Goal: Information Seeking & Learning: Learn about a topic

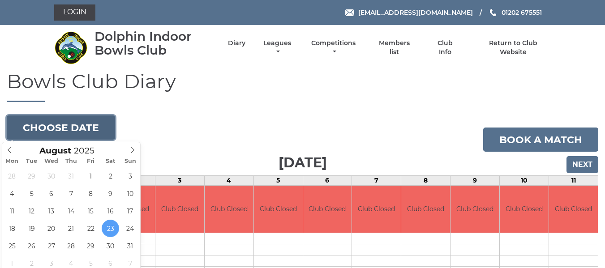
click at [77, 126] on button "Choose date" at bounding box center [61, 128] width 108 height 24
type input "[DATE]"
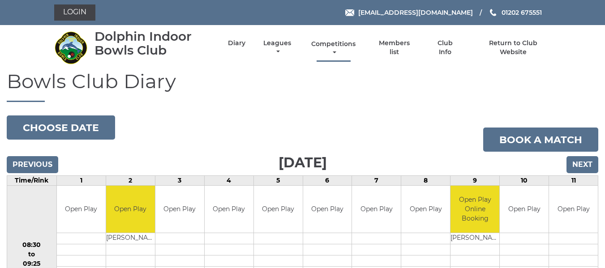
click at [331, 47] on link "Competitions" at bounding box center [334, 48] width 49 height 17
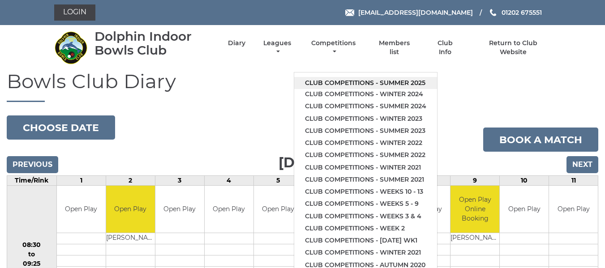
click at [325, 80] on link "Club competitions - Summer 2025" at bounding box center [365, 83] width 143 height 12
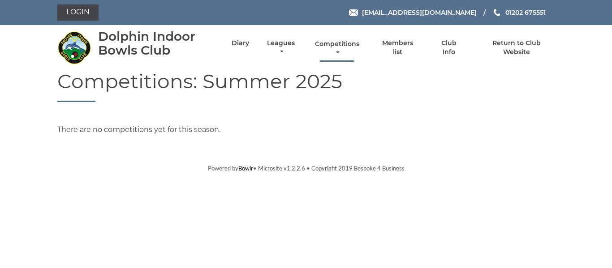
click at [341, 46] on link "Competitions" at bounding box center [337, 48] width 49 height 17
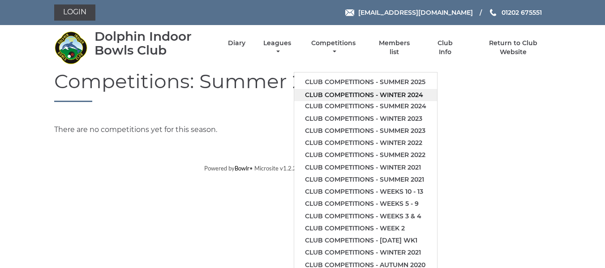
click at [333, 93] on link "Club competitions - Winter 2024" at bounding box center [365, 95] width 143 height 12
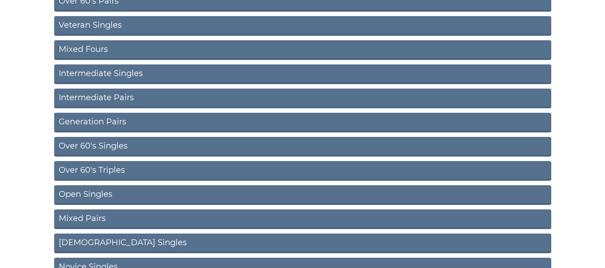
scroll to position [337, 0]
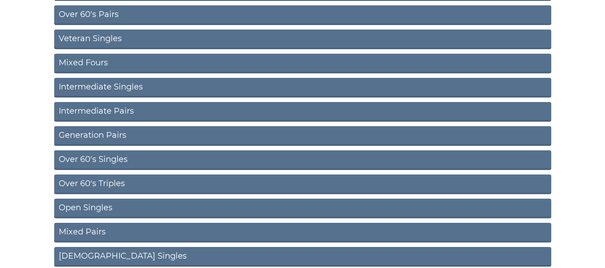
click at [98, 136] on link "Generation Pairs" at bounding box center [302, 136] width 497 height 20
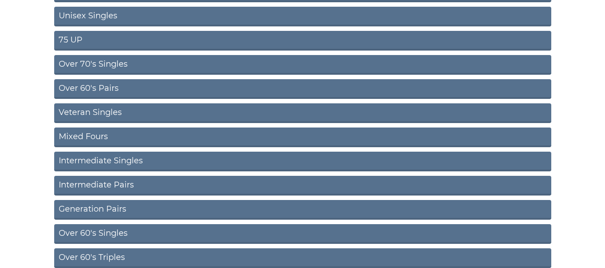
scroll to position [247, 0]
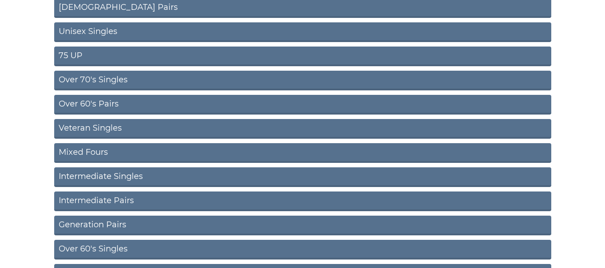
click at [72, 130] on link "Veteran Singles" at bounding box center [302, 129] width 497 height 20
